Goal: Find specific page/section: Find specific page/section

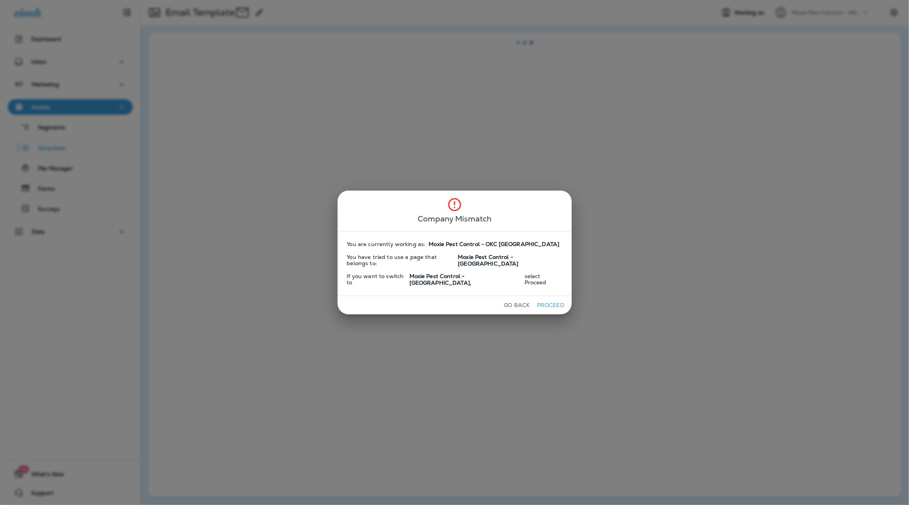
click at [537, 299] on button "Proceed" at bounding box center [550, 305] width 29 height 12
click at [501, 299] on button "Go Back" at bounding box center [517, 305] width 32 height 12
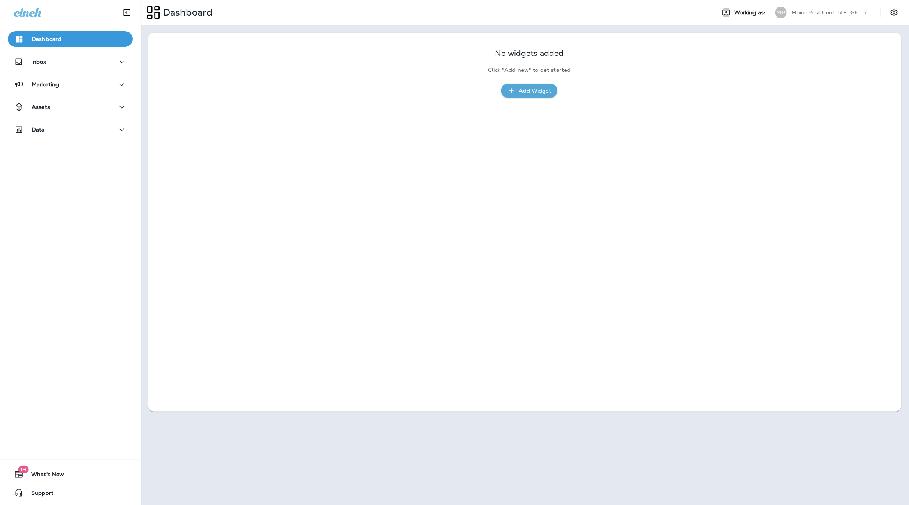
click at [812, 8] on div "Moxie Pest Control - [GEOGRAPHIC_DATA]" at bounding box center [827, 13] width 70 height 12
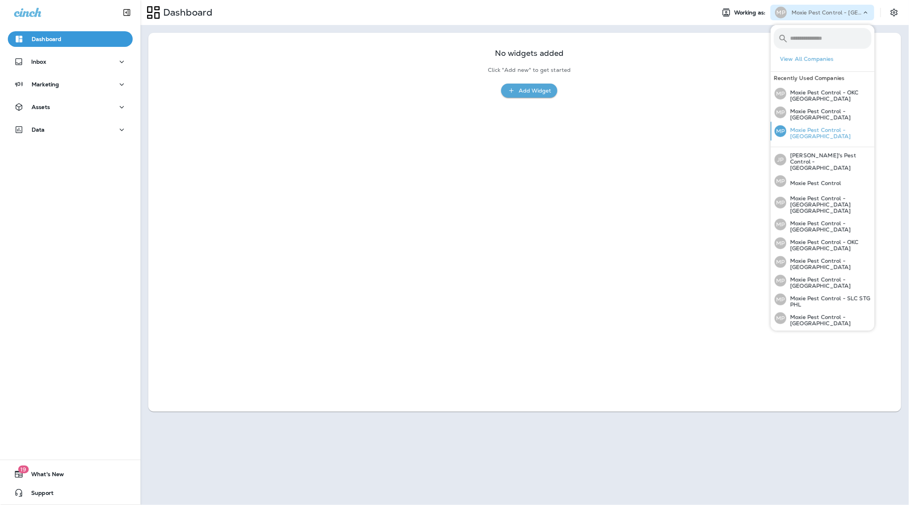
click at [796, 129] on p "Moxie Pest Control - [GEOGRAPHIC_DATA]" at bounding box center [829, 133] width 85 height 12
click at [713, 122] on div "No widgets added Click "Add new" to get started Add Widget" at bounding box center [524, 222] width 753 height 379
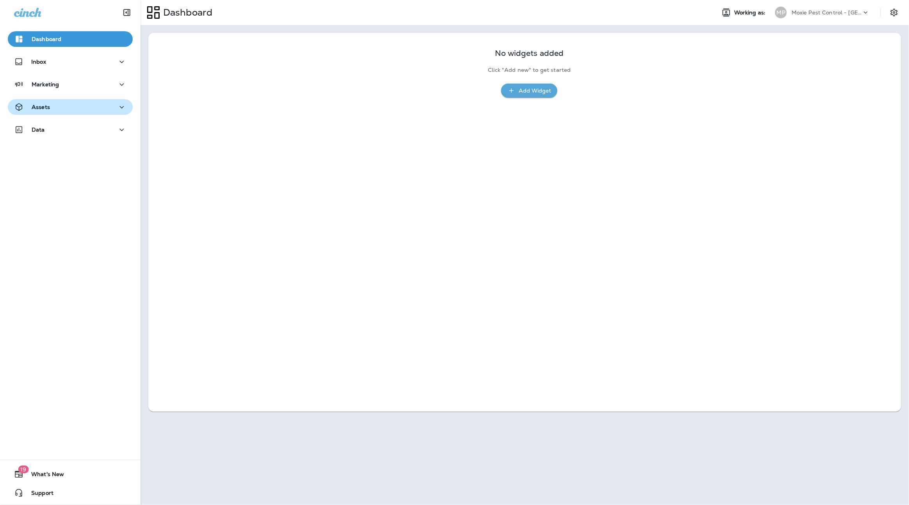
click at [53, 109] on div "Assets" at bounding box center [70, 107] width 112 height 10
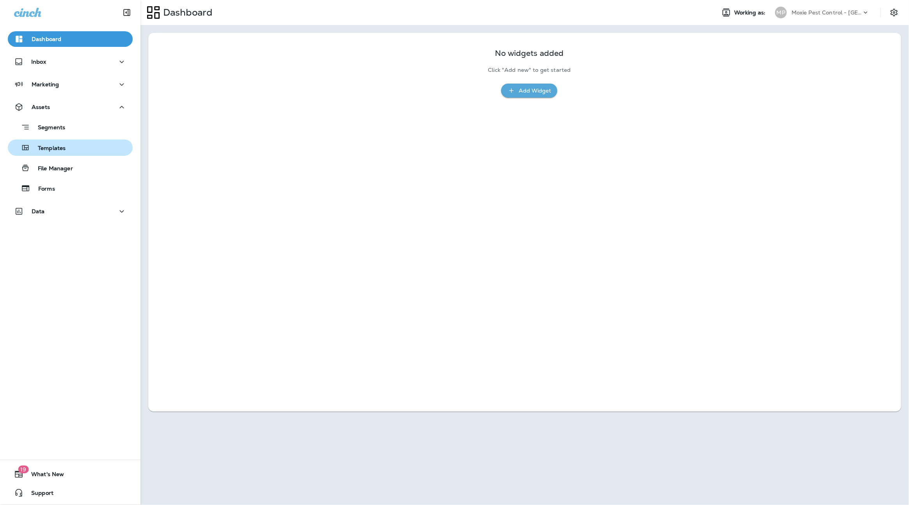
click at [58, 143] on div "Templates" at bounding box center [38, 148] width 55 height 12
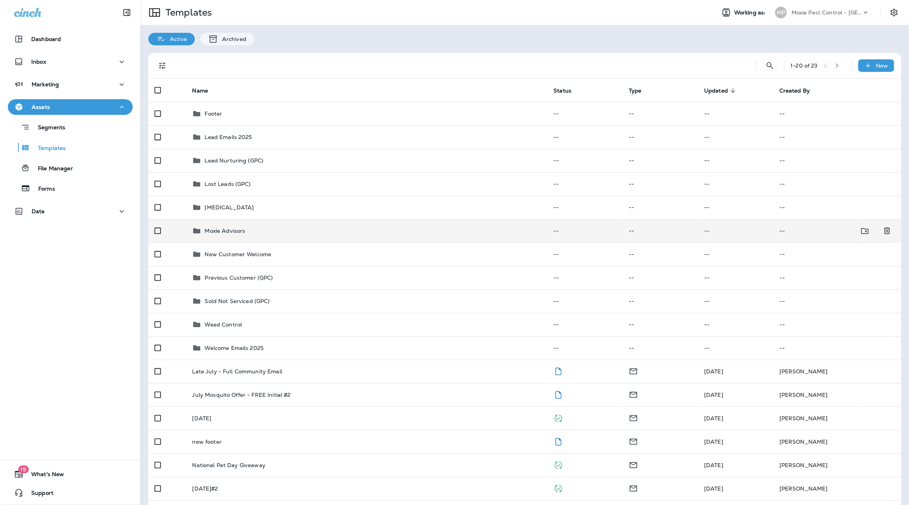
click at [219, 230] on p "Moxie Advisors" at bounding box center [225, 231] width 41 height 6
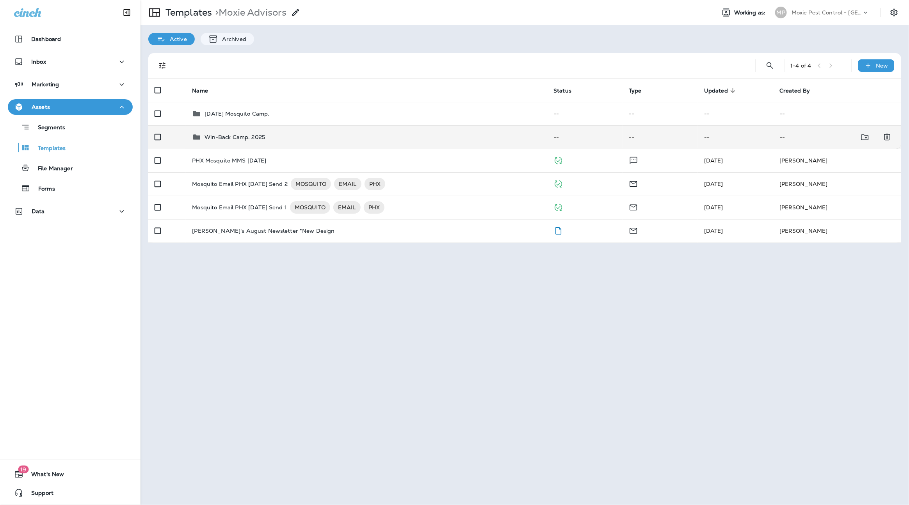
click at [235, 135] on p "Win-Back Camp. 2025" at bounding box center [235, 137] width 61 height 6
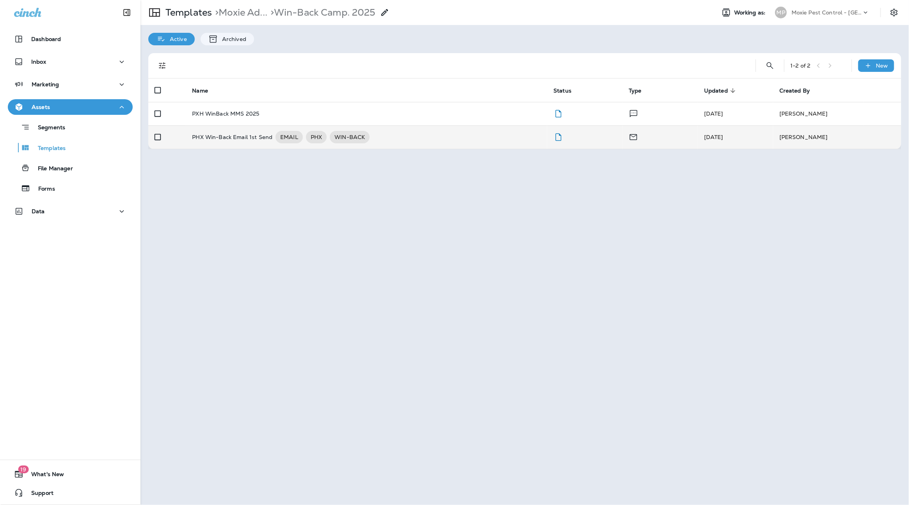
click at [235, 137] on p "PHX Win-Back Email 1st Send" at bounding box center [232, 137] width 80 height 12
